Goal: Information Seeking & Learning: Find specific fact

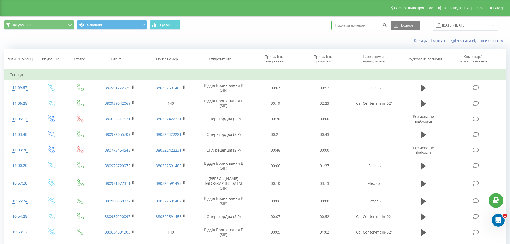
click at [361, 22] on input at bounding box center [359, 26] width 57 height 10
paste input "+380969650057"
drag, startPoint x: 343, startPoint y: 27, endPoint x: 339, endPoint y: 27, distance: 3.2
click at [339, 27] on input "+380969650057" at bounding box center [359, 26] width 57 height 10
type input "380969650057"
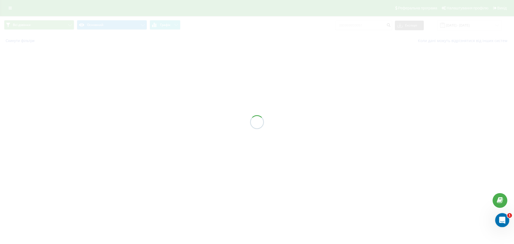
click at [502, 218] on icon "Відкрити програму для спілкування Intercom" at bounding box center [501, 219] width 9 height 9
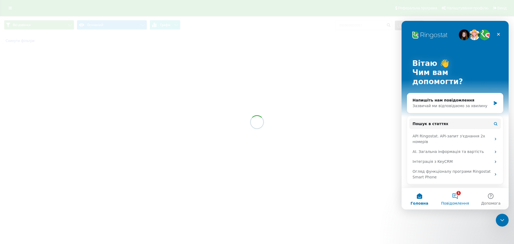
click at [459, 203] on span "Повідомлення" at bounding box center [455, 203] width 28 height 4
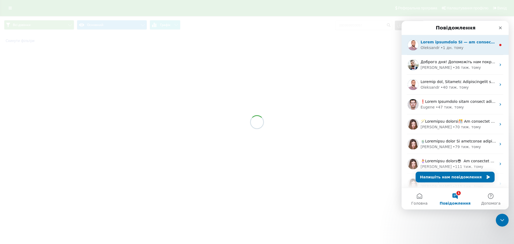
click at [469, 51] on div "Oleksandr • 1 дн. тому" at bounding box center [455, 45] width 107 height 20
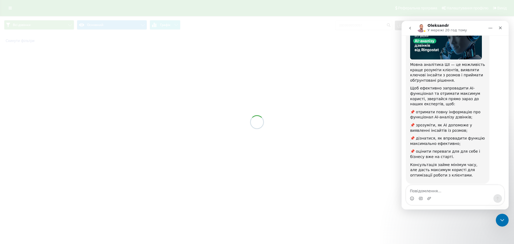
scroll to position [52, 0]
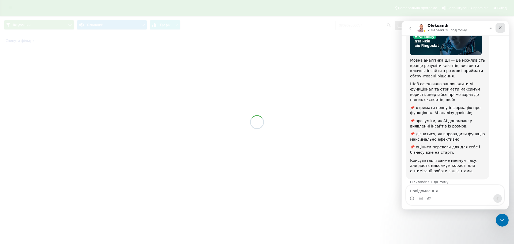
click at [497, 29] on div "Закрити" at bounding box center [501, 28] width 10 height 10
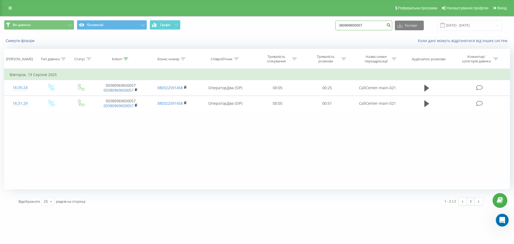
drag, startPoint x: 388, startPoint y: 22, endPoint x: 384, endPoint y: 23, distance: 4.6
click at [388, 22] on input "380969650057" at bounding box center [363, 26] width 57 height 10
drag, startPoint x: 379, startPoint y: 24, endPoint x: 319, endPoint y: 24, distance: 60.2
click at [319, 24] on div "Всі дзвінки Основний Графік 380969650057 Експорт .csv .xls .xlsx 22.05.2025 - 2…" at bounding box center [257, 25] width 506 height 10
paste input "+380633888063"
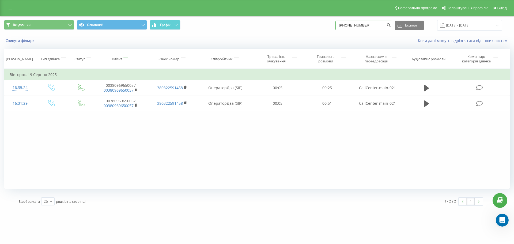
click at [348, 26] on input "+380633888063" at bounding box center [363, 26] width 57 height 10
type input "380633888063"
